Goal: Task Accomplishment & Management: Use online tool/utility

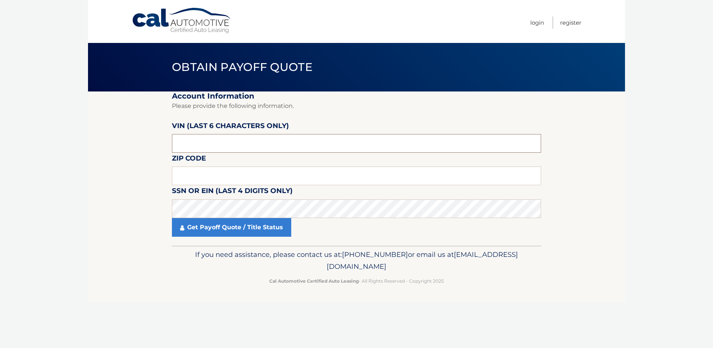
click at [216, 144] on input "text" at bounding box center [356, 143] width 369 height 19
type input "170576"
click at [212, 171] on input "text" at bounding box center [356, 175] width 369 height 19
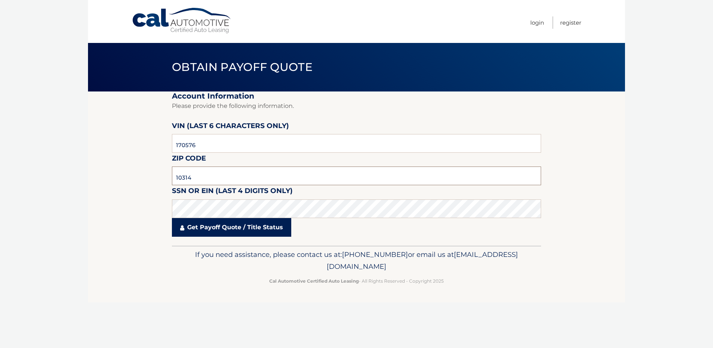
type input "10314"
click at [235, 223] on link "Get Payoff Quote / Title Status" at bounding box center [231, 227] width 119 height 19
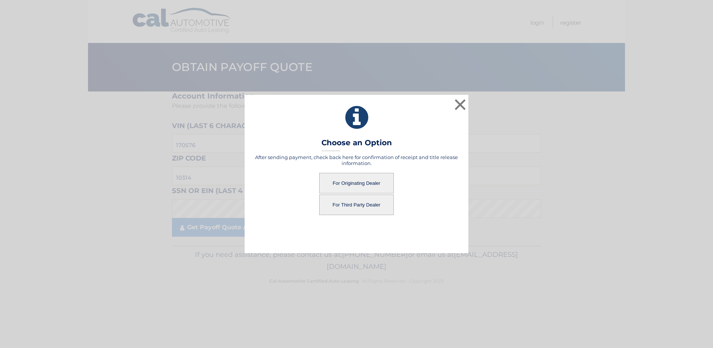
click at [354, 181] on button "For Originating Dealer" at bounding box center [356, 183] width 75 height 21
click at [355, 182] on button "For Originating Dealer" at bounding box center [356, 183] width 75 height 21
